Goal: Task Accomplishment & Management: Manage account settings

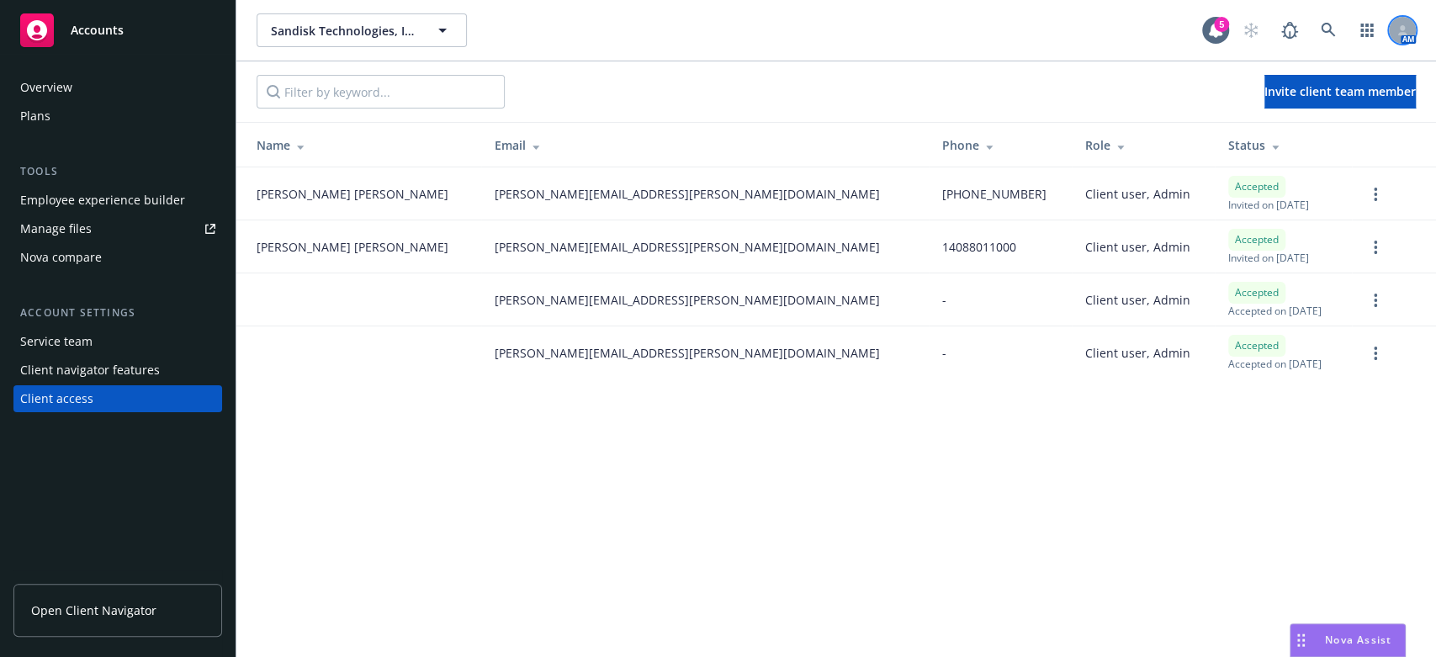
click at [1400, 28] on icon at bounding box center [1402, 30] width 10 height 10
click at [1280, 75] on link "Log out" at bounding box center [1332, 76] width 168 height 34
